Goal: Use online tool/utility: Utilize a website feature to perform a specific function

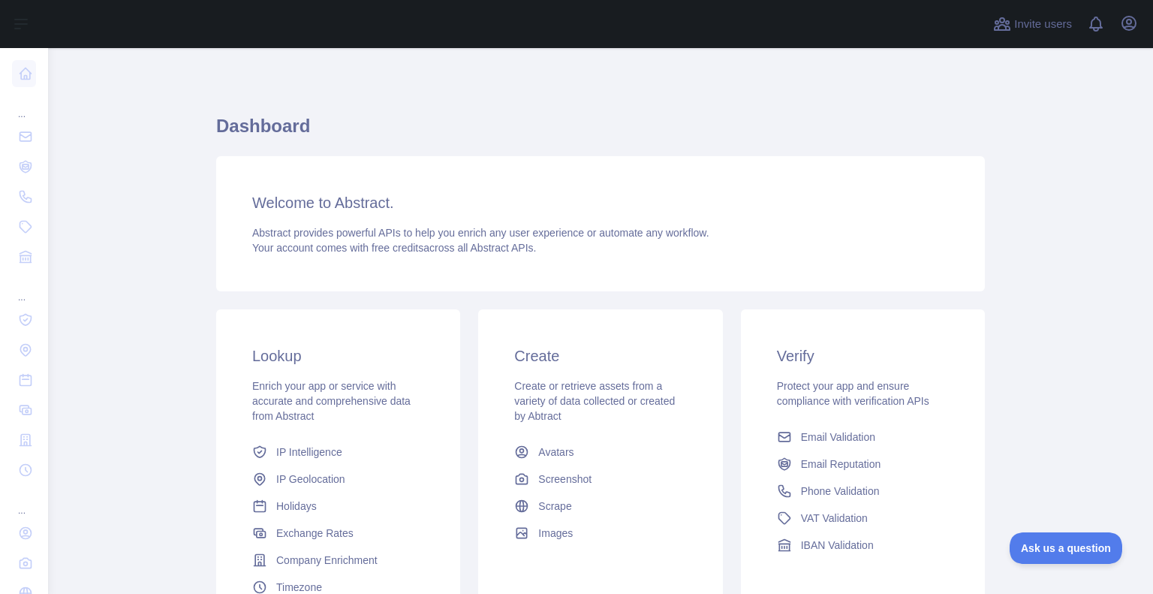
click at [384, 198] on h3 "Welcome to Abstract." at bounding box center [600, 202] width 697 height 21
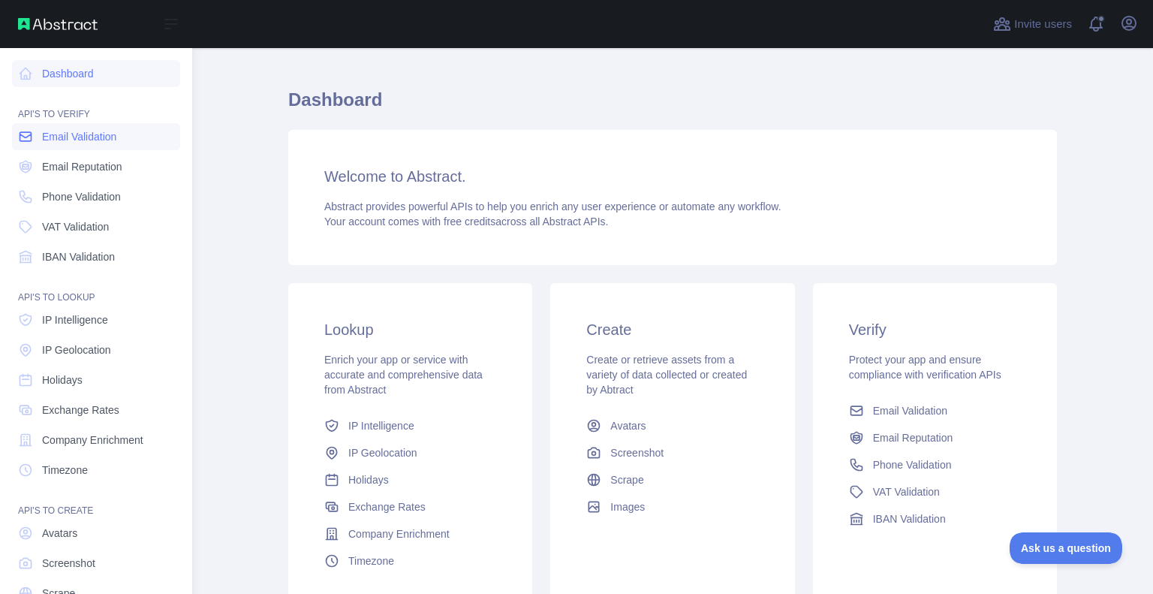
click at [87, 137] on span "Email Validation" at bounding box center [79, 136] width 74 height 15
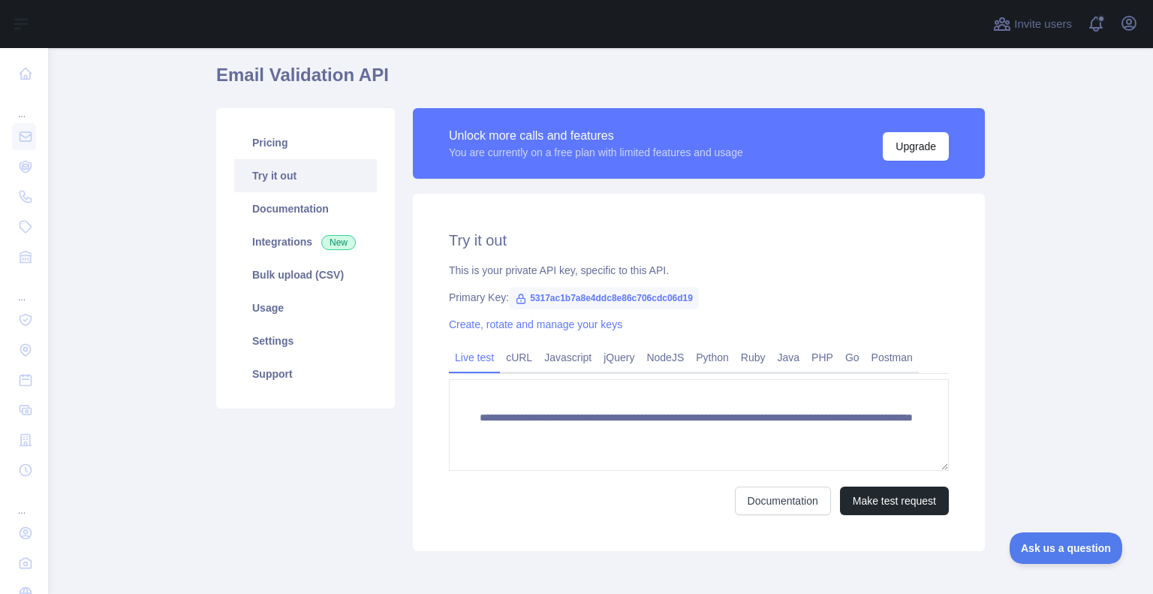
scroll to position [118, 0]
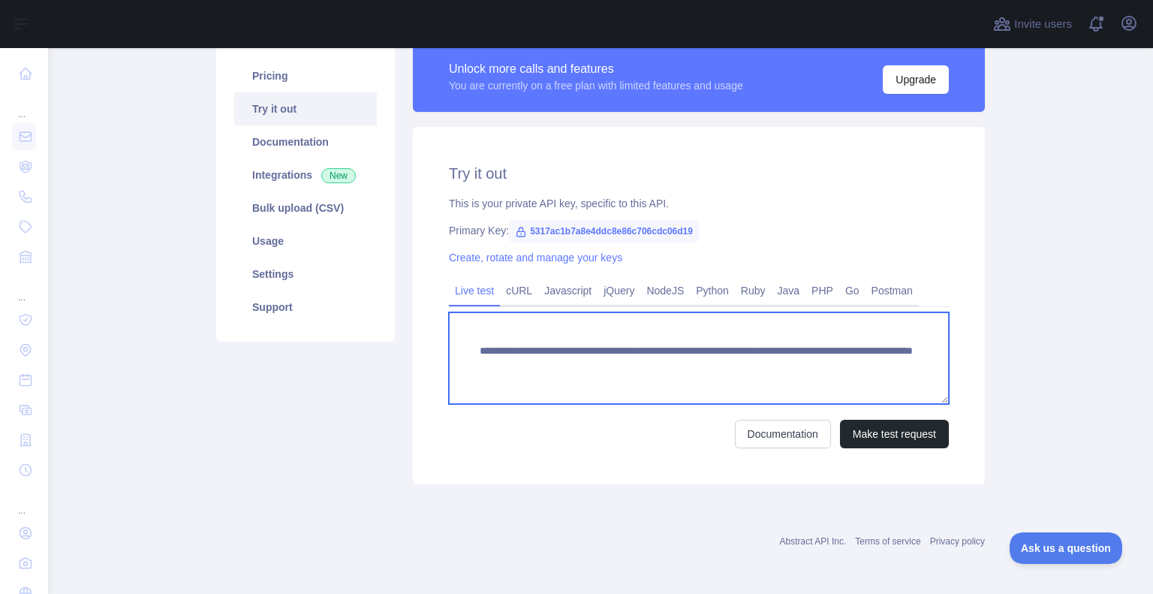
click at [655, 360] on textarea "**********" at bounding box center [699, 358] width 500 height 92
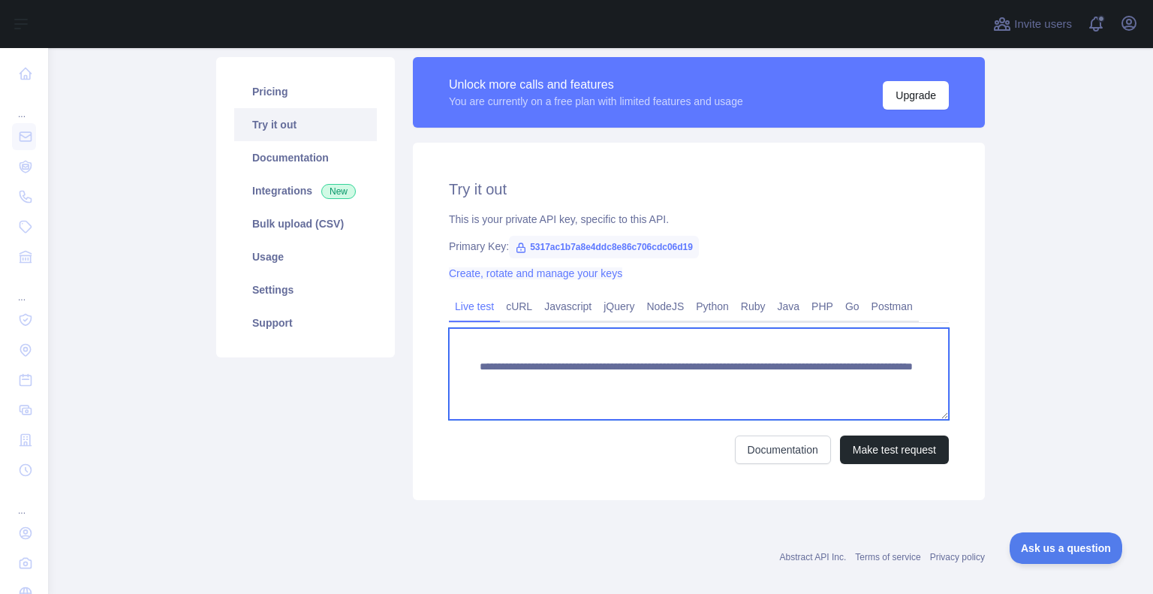
scroll to position [99, 0]
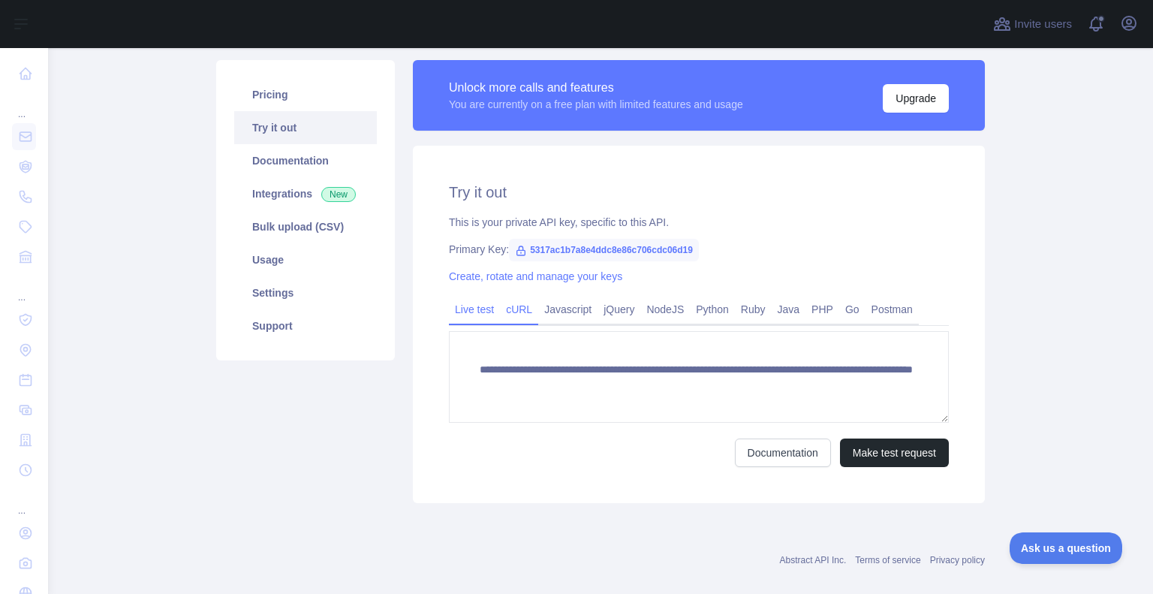
click at [513, 317] on link "cURL" at bounding box center [519, 309] width 38 height 24
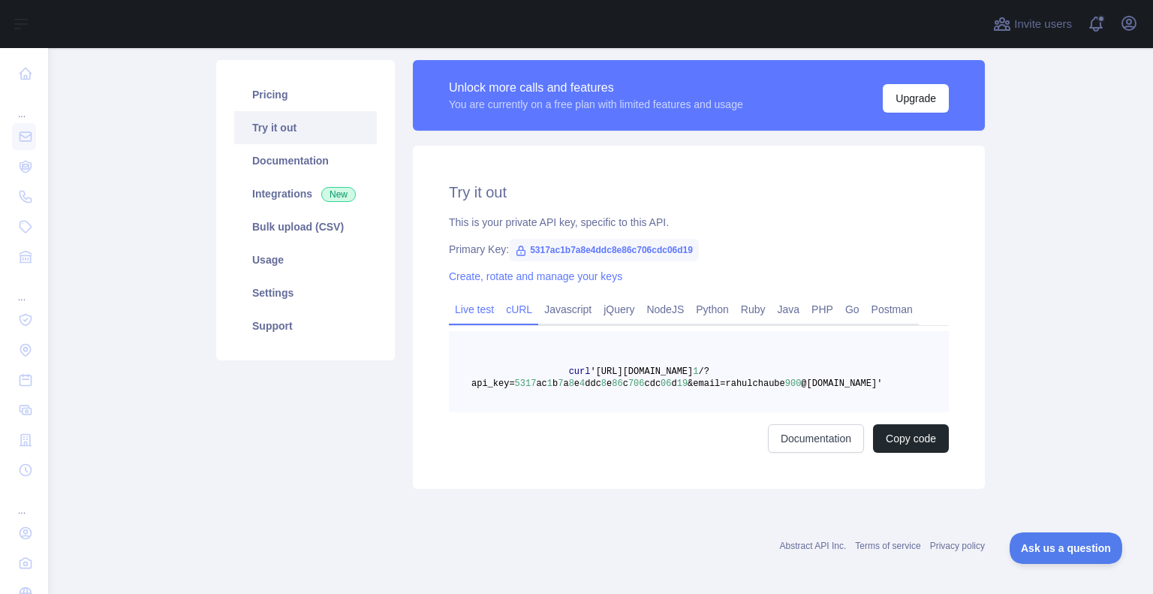
click at [470, 306] on link "Live test" at bounding box center [474, 309] width 51 height 24
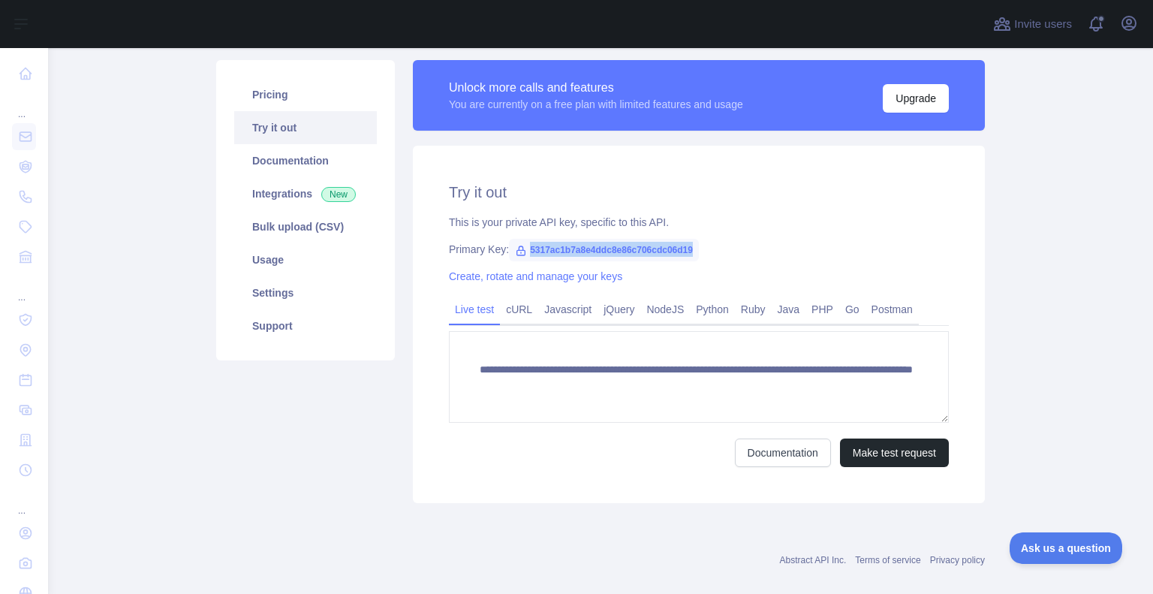
drag, startPoint x: 522, startPoint y: 248, endPoint x: 700, endPoint y: 240, distance: 178.1
click at [700, 242] on div "Primary Key: 5317ac1b7a8e4ddc8e86c706cdc06d19" at bounding box center [699, 249] width 500 height 15
copy span "5317ac1b7a8e4ddc8e86c706cdc06d19"
